Goal: Transaction & Acquisition: Purchase product/service

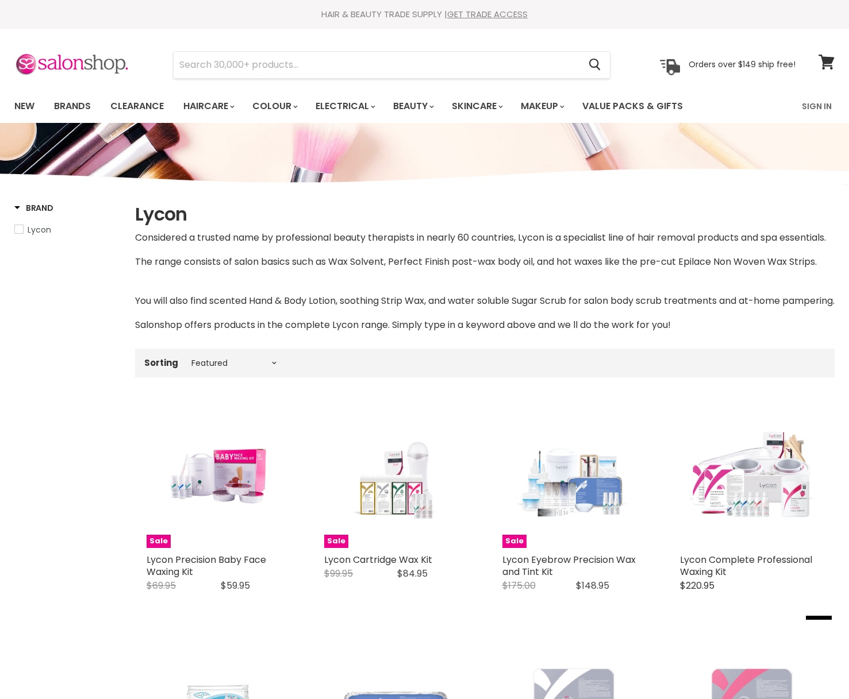
select select "manual"
click at [86, 98] on link "Brands" at bounding box center [72, 106] width 54 height 24
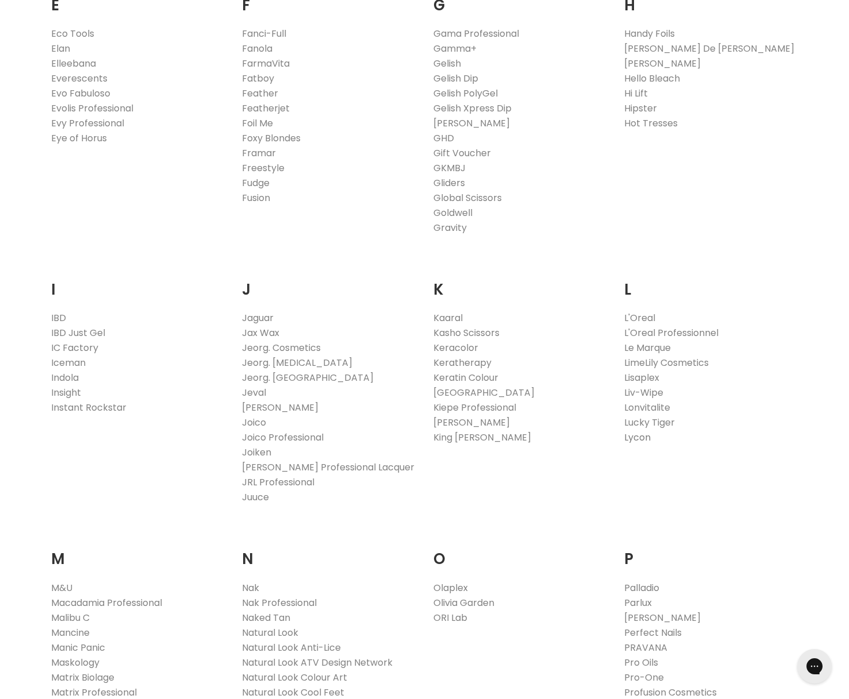
click at [641, 437] on link "Lycon" at bounding box center [637, 437] width 26 height 13
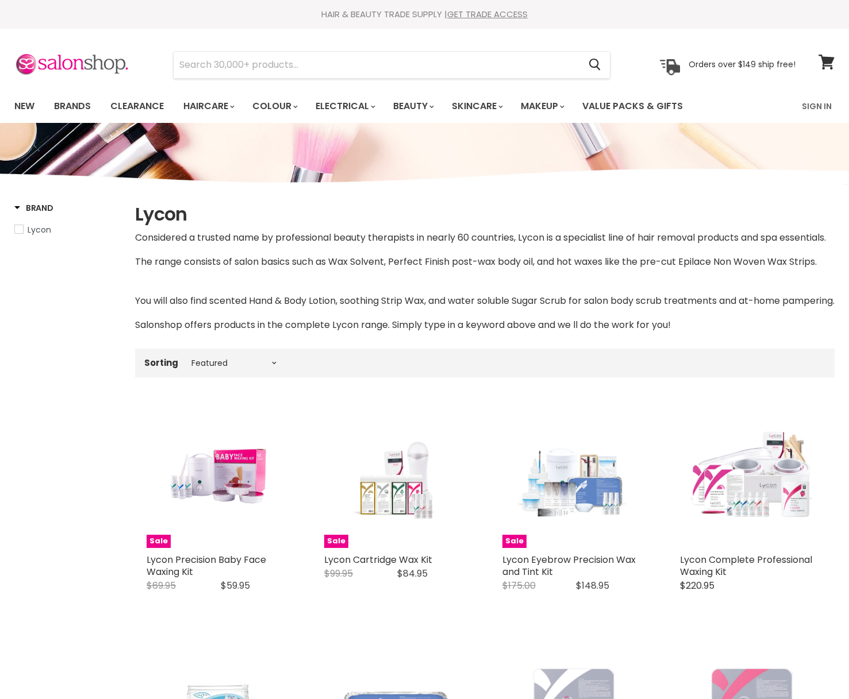
select select "manual"
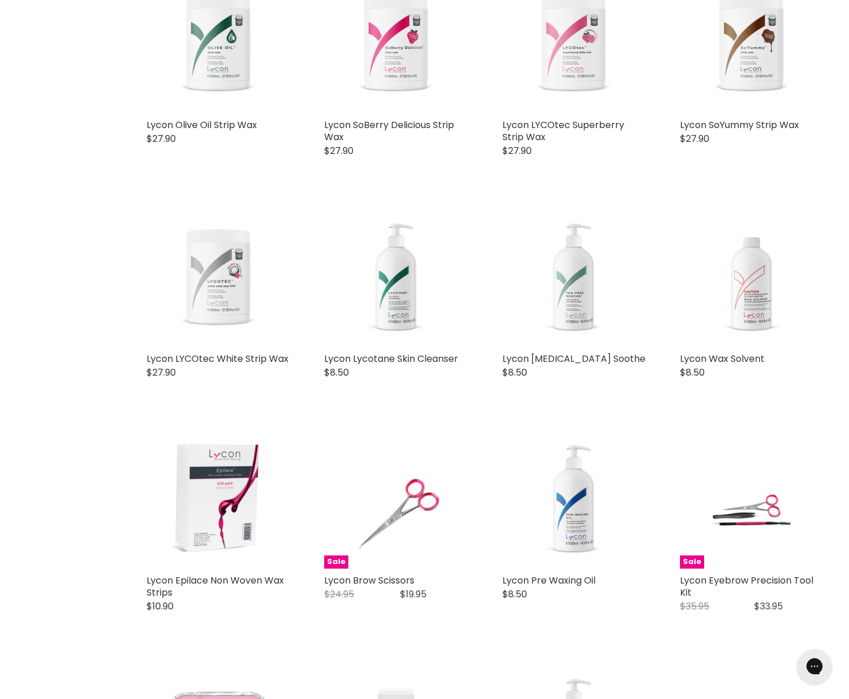
scroll to position [2060, 0]
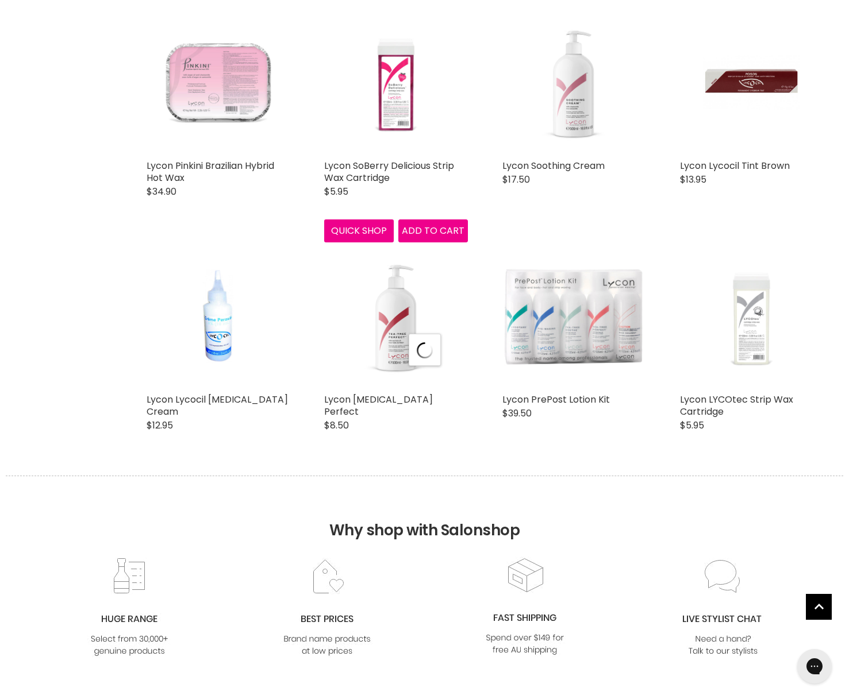
scroll to position [2776, 0]
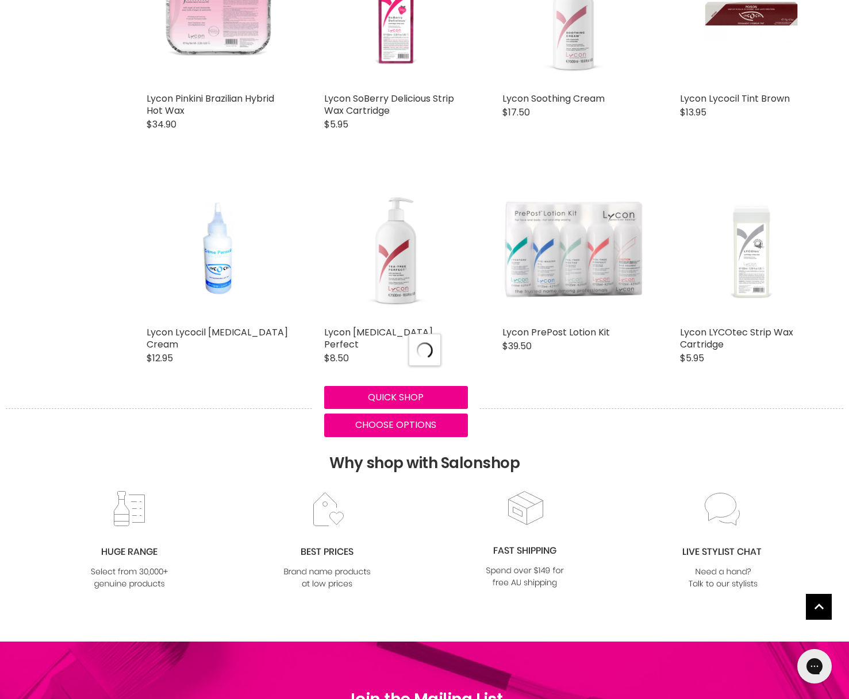
select select "manual"
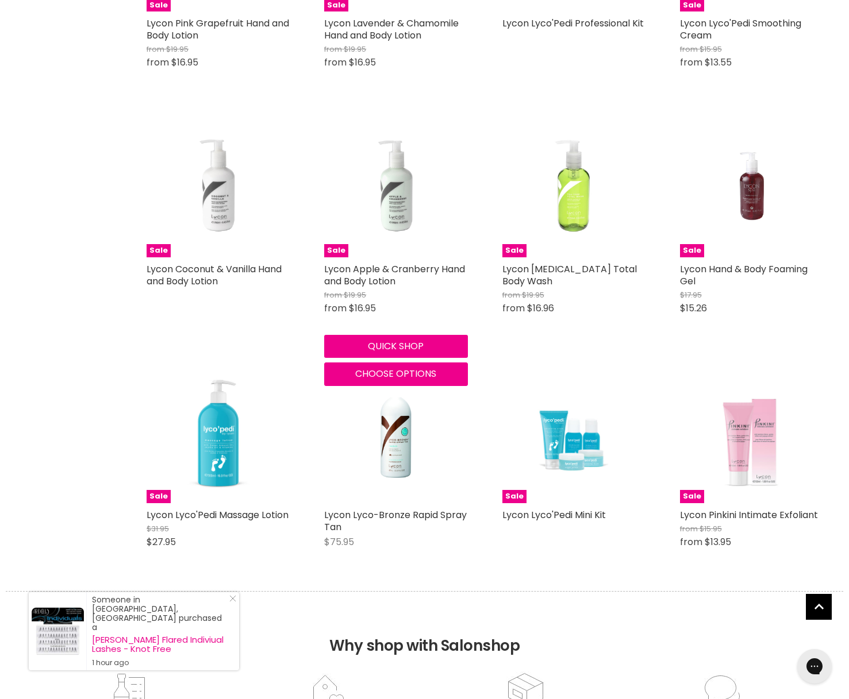
scroll to position [5597, 0]
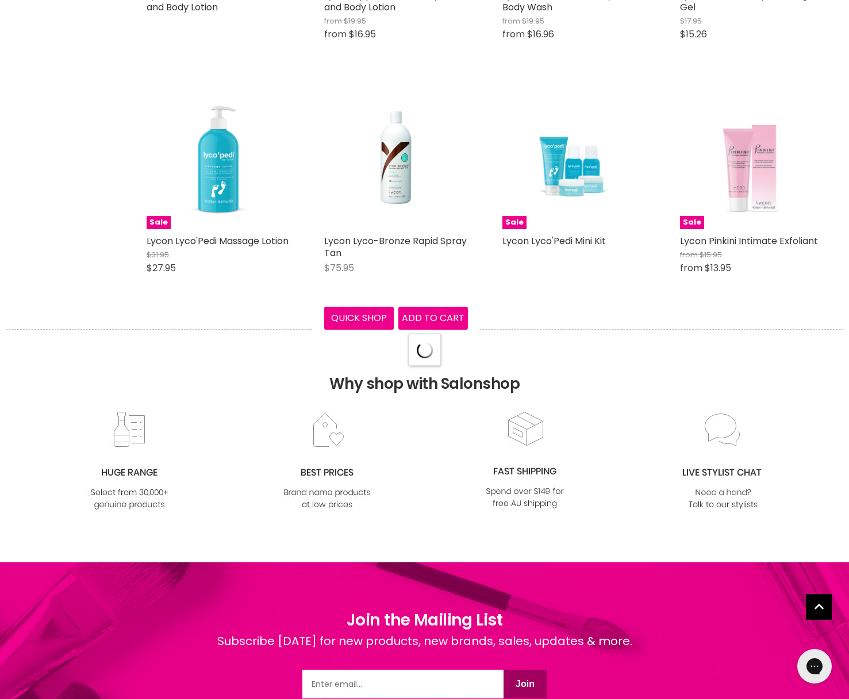
scroll to position [5783, 0]
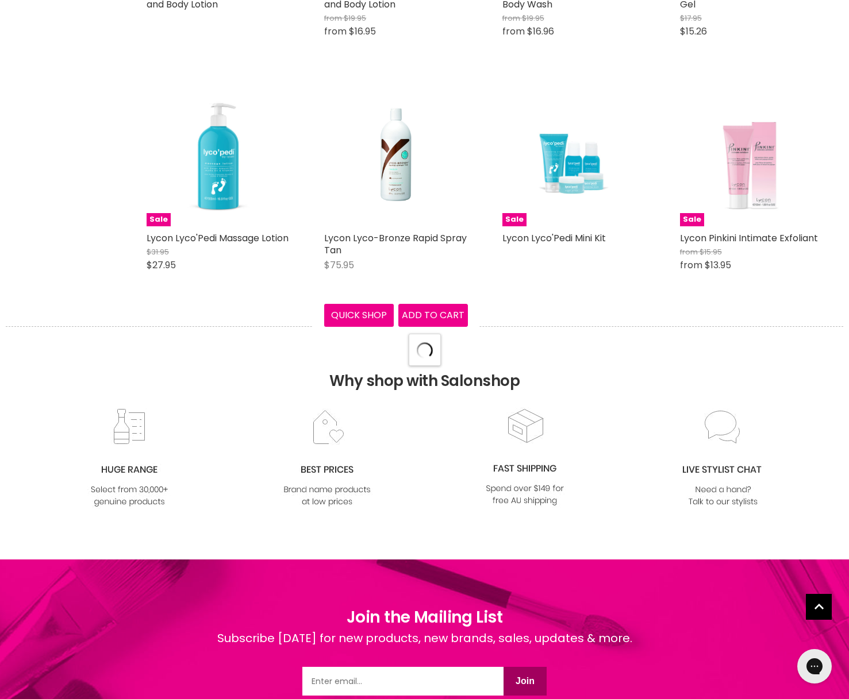
select select "manual"
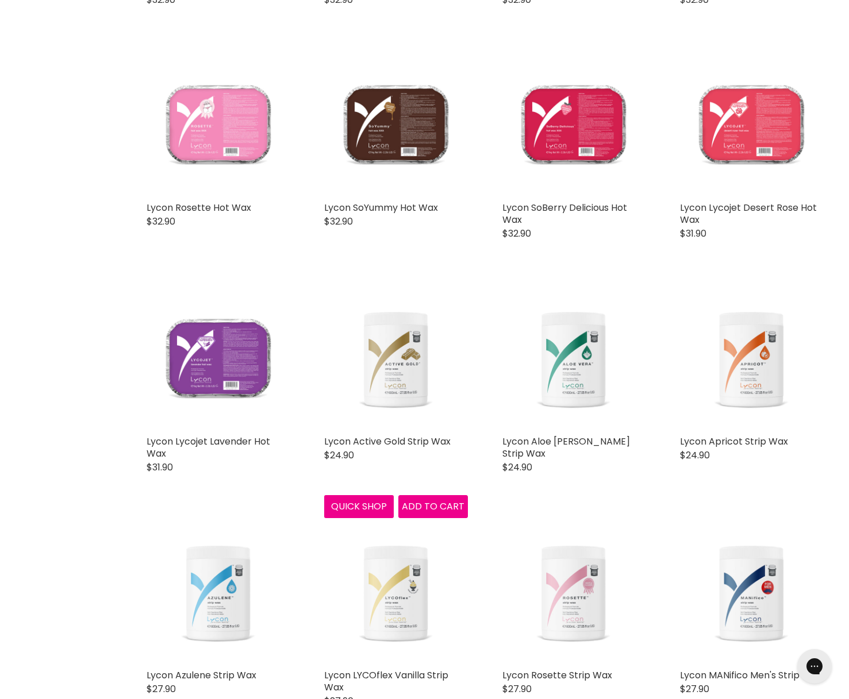
scroll to position [1245, 0]
